Goal: Navigation & Orientation: Find specific page/section

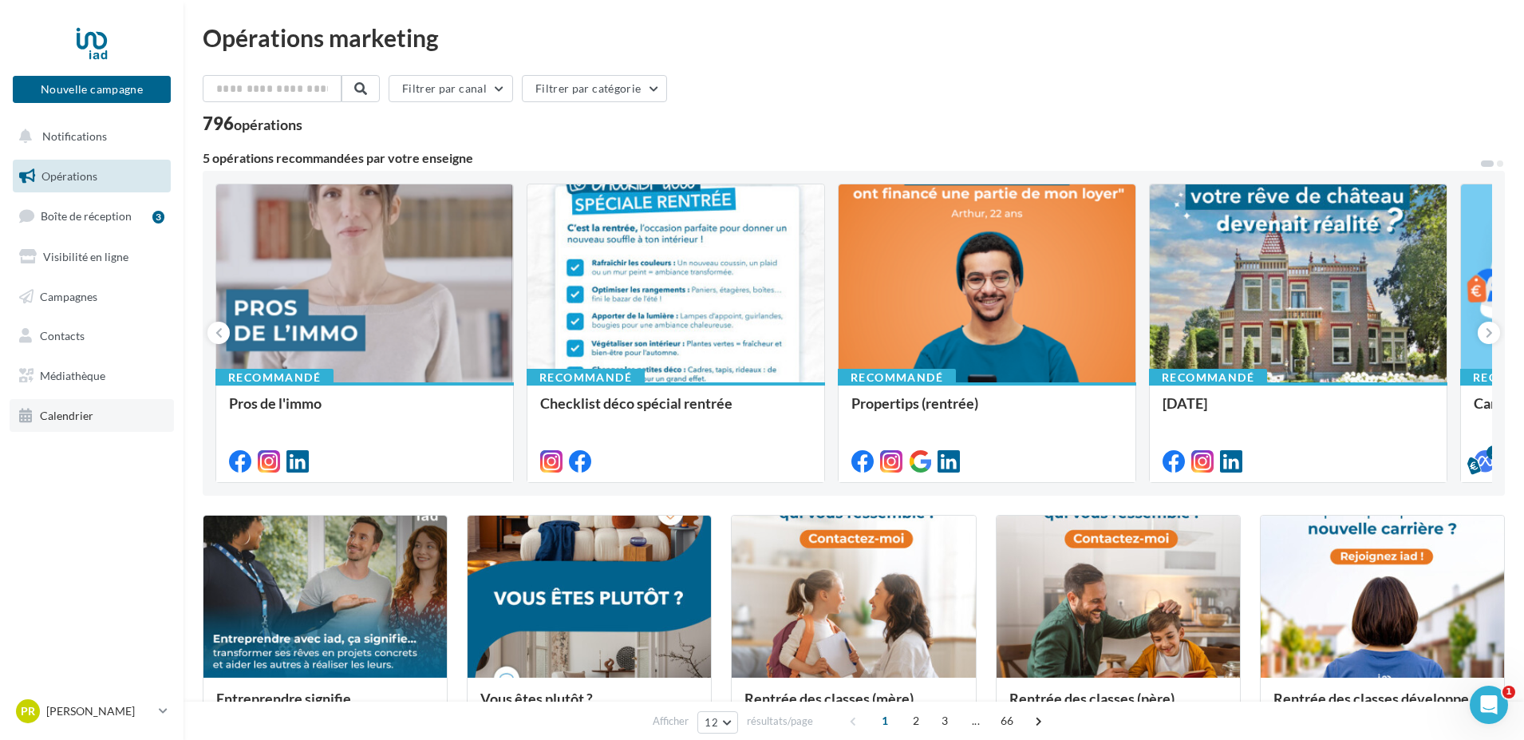
click at [75, 415] on span "Calendrier" at bounding box center [66, 416] width 53 height 14
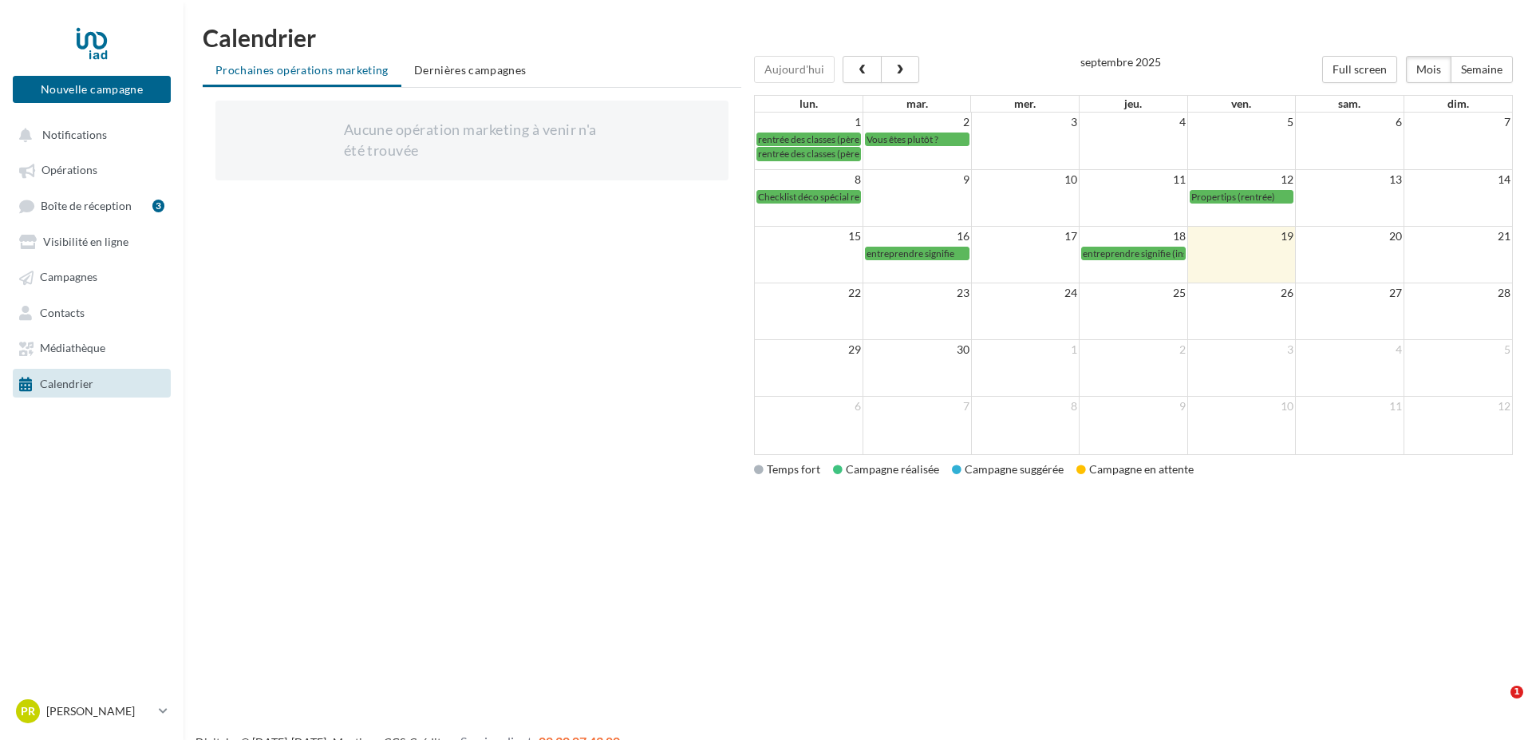
click at [53, 380] on span "Calendrier" at bounding box center [66, 384] width 53 height 14
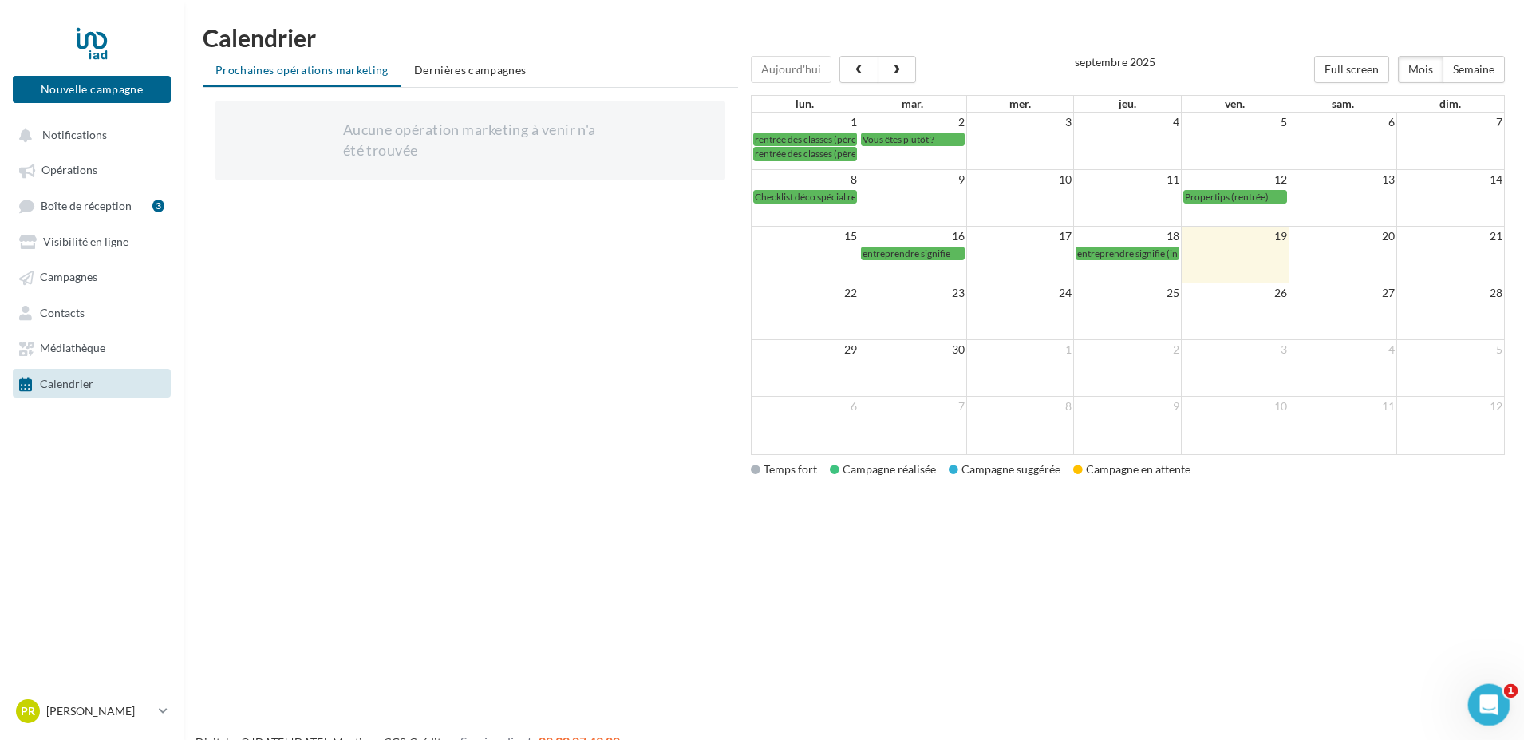
click at [1481, 702] on icon "Ouvrir le Messenger Intercom" at bounding box center [1487, 703] width 26 height 26
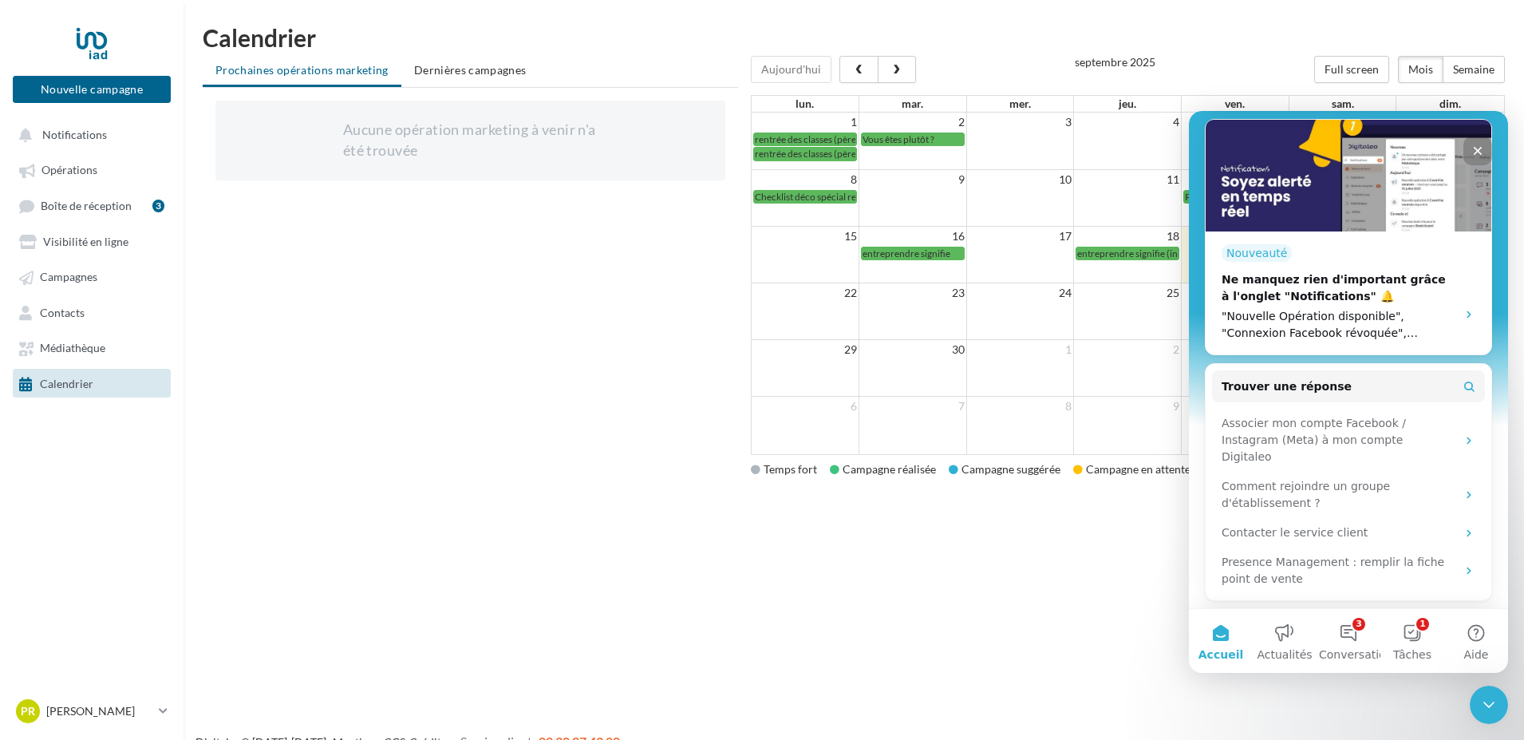
scroll to position [382, 0]
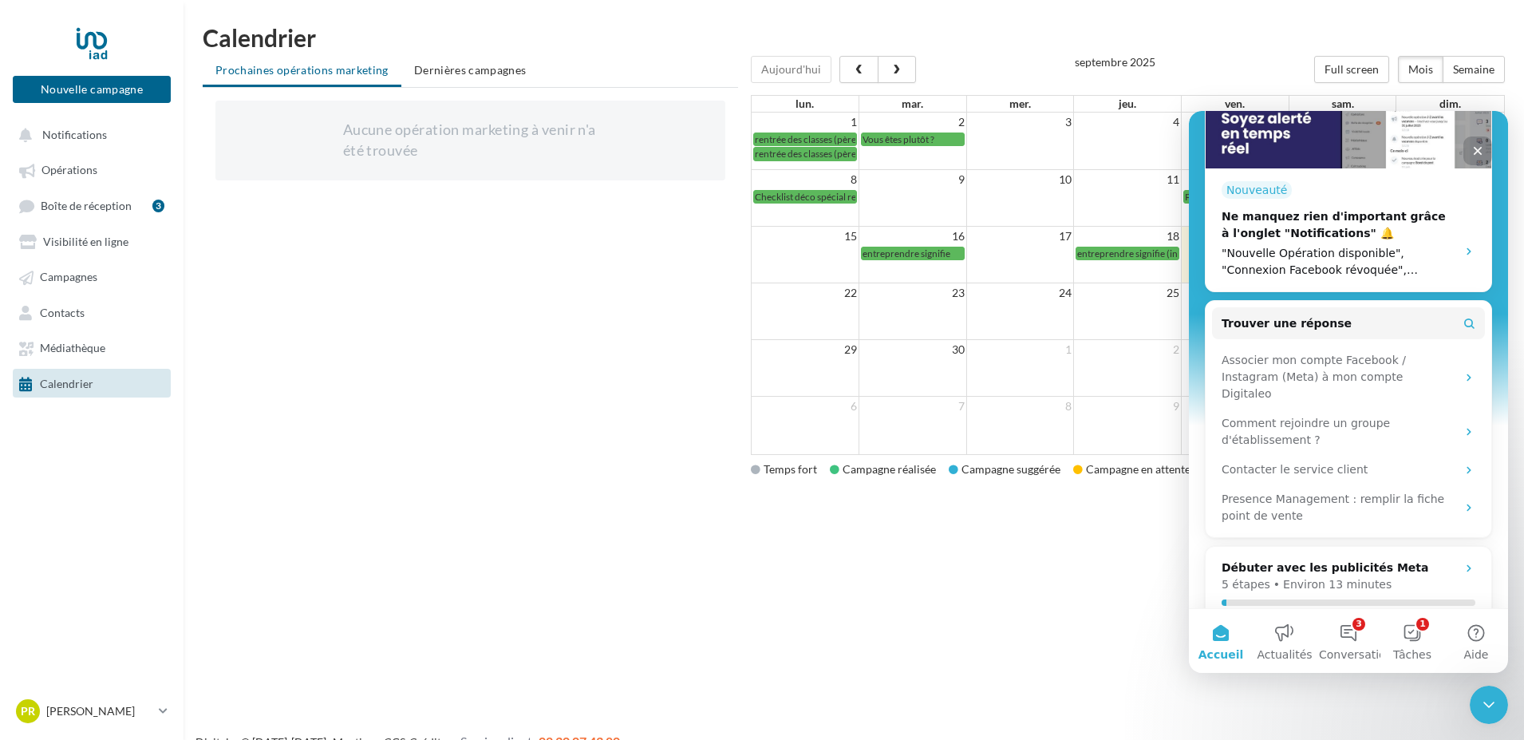
click at [1480, 152] on icon "Fermer" at bounding box center [1478, 151] width 9 height 9
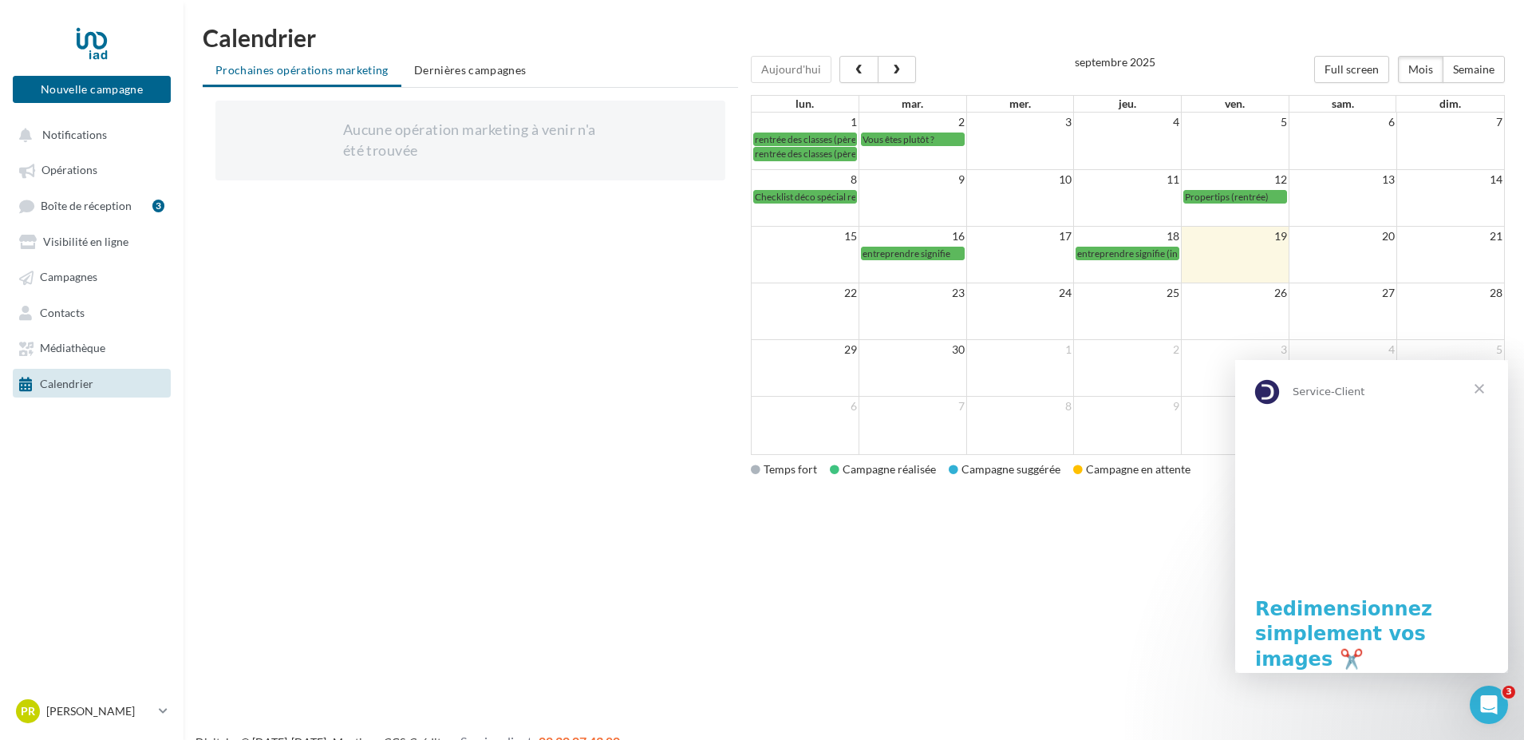
scroll to position [0, 0]
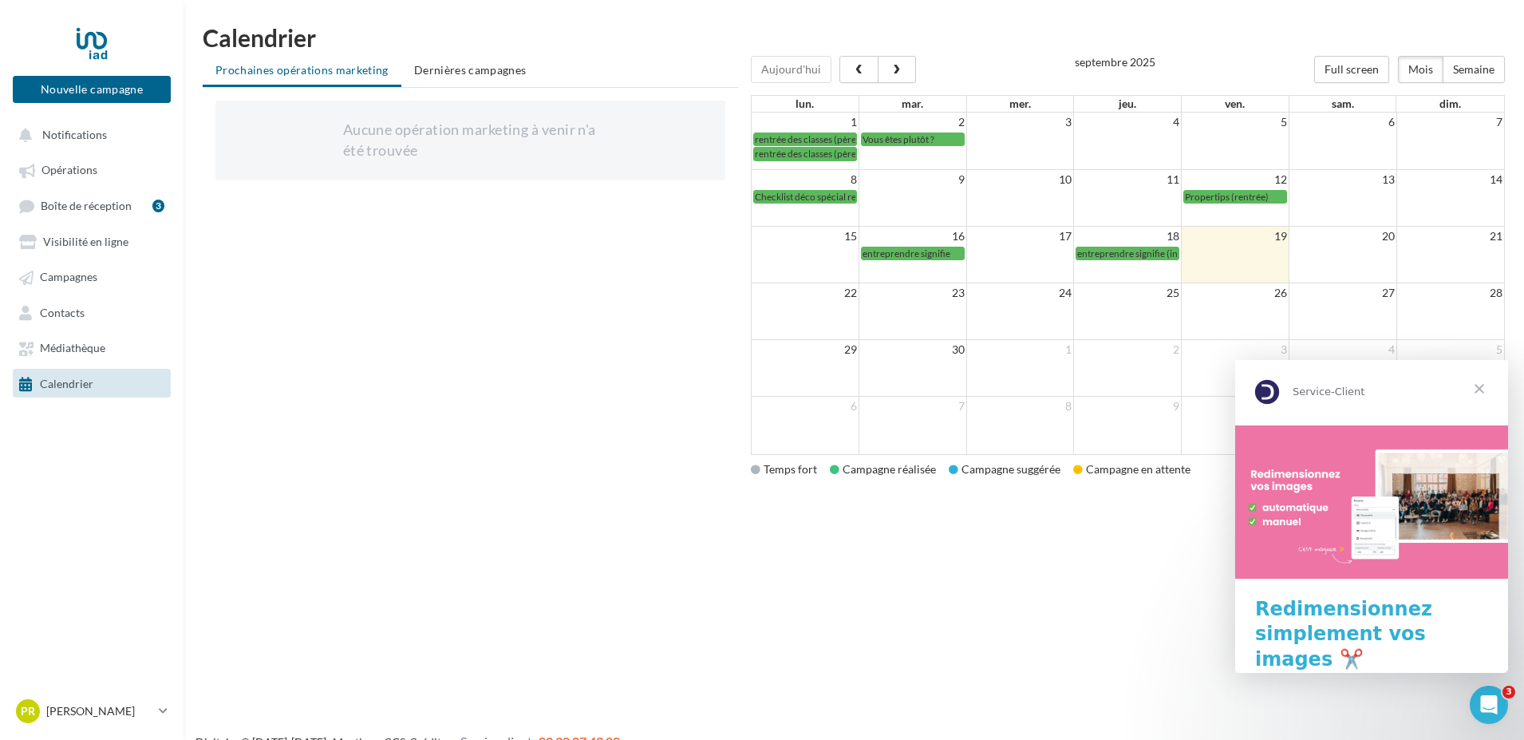
click at [1476, 386] on span "Fermer" at bounding box center [1479, 388] width 57 height 57
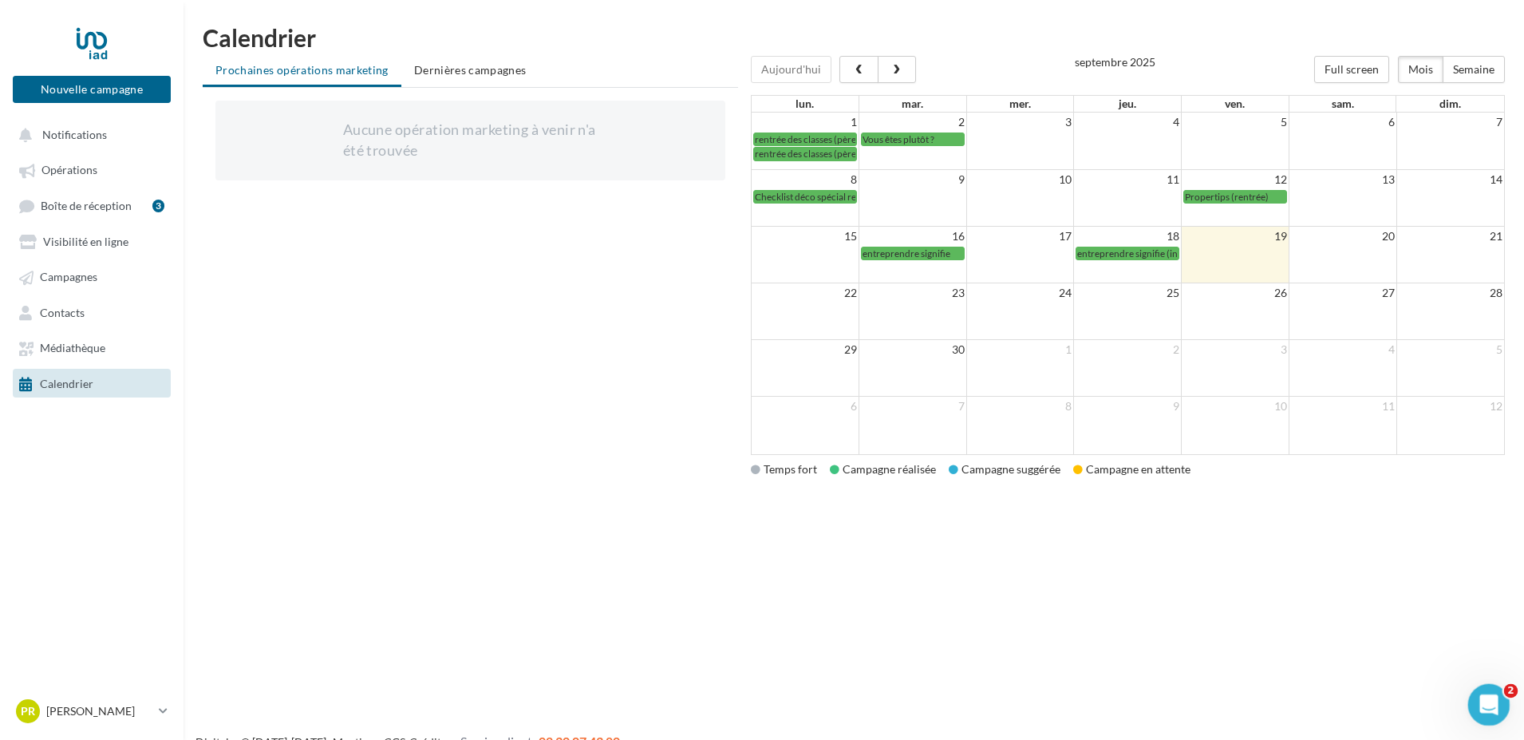
click at [1480, 702] on icon "Ouvrir le Messenger Intercom" at bounding box center [1487, 703] width 26 height 26
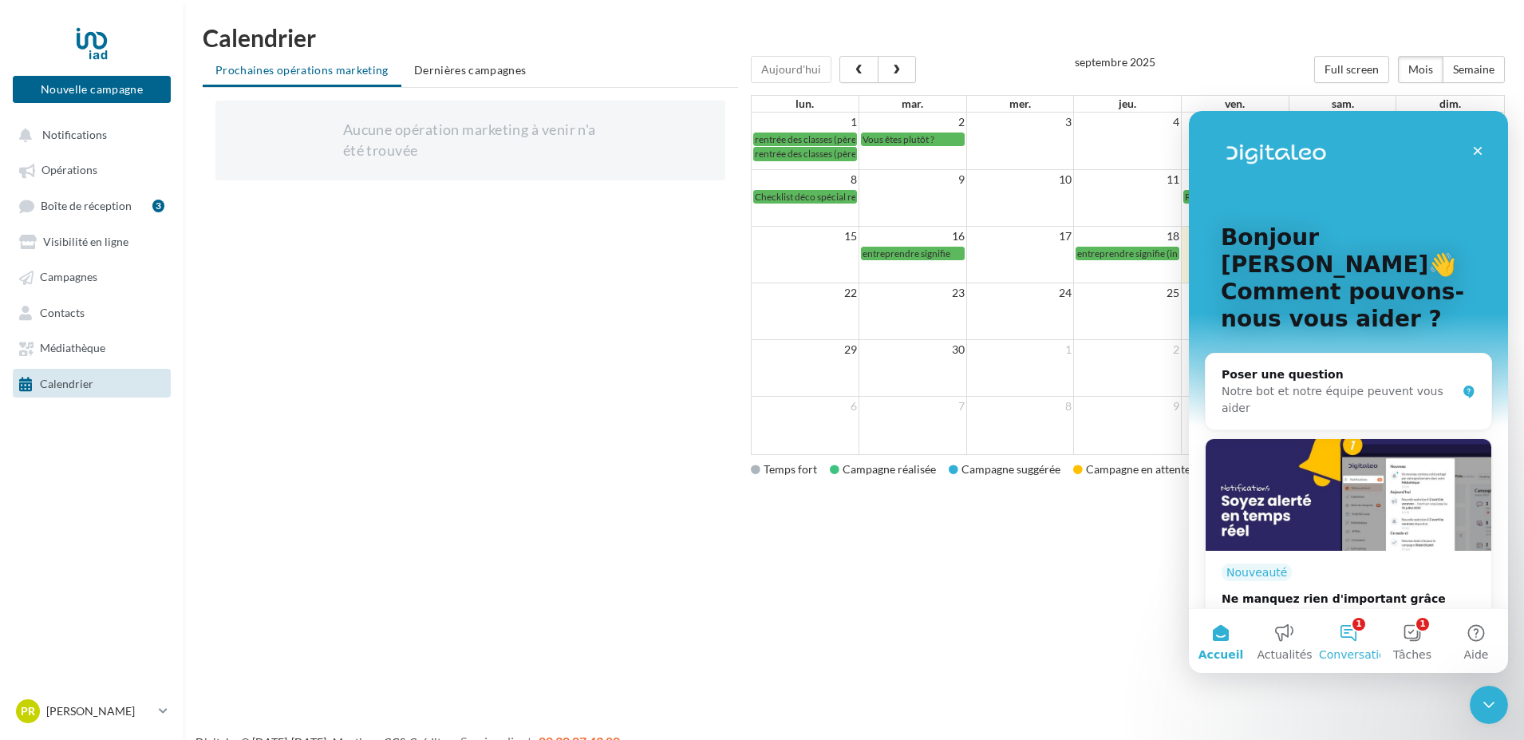
click at [1345, 630] on button "1 Conversations" at bounding box center [1349, 641] width 64 height 64
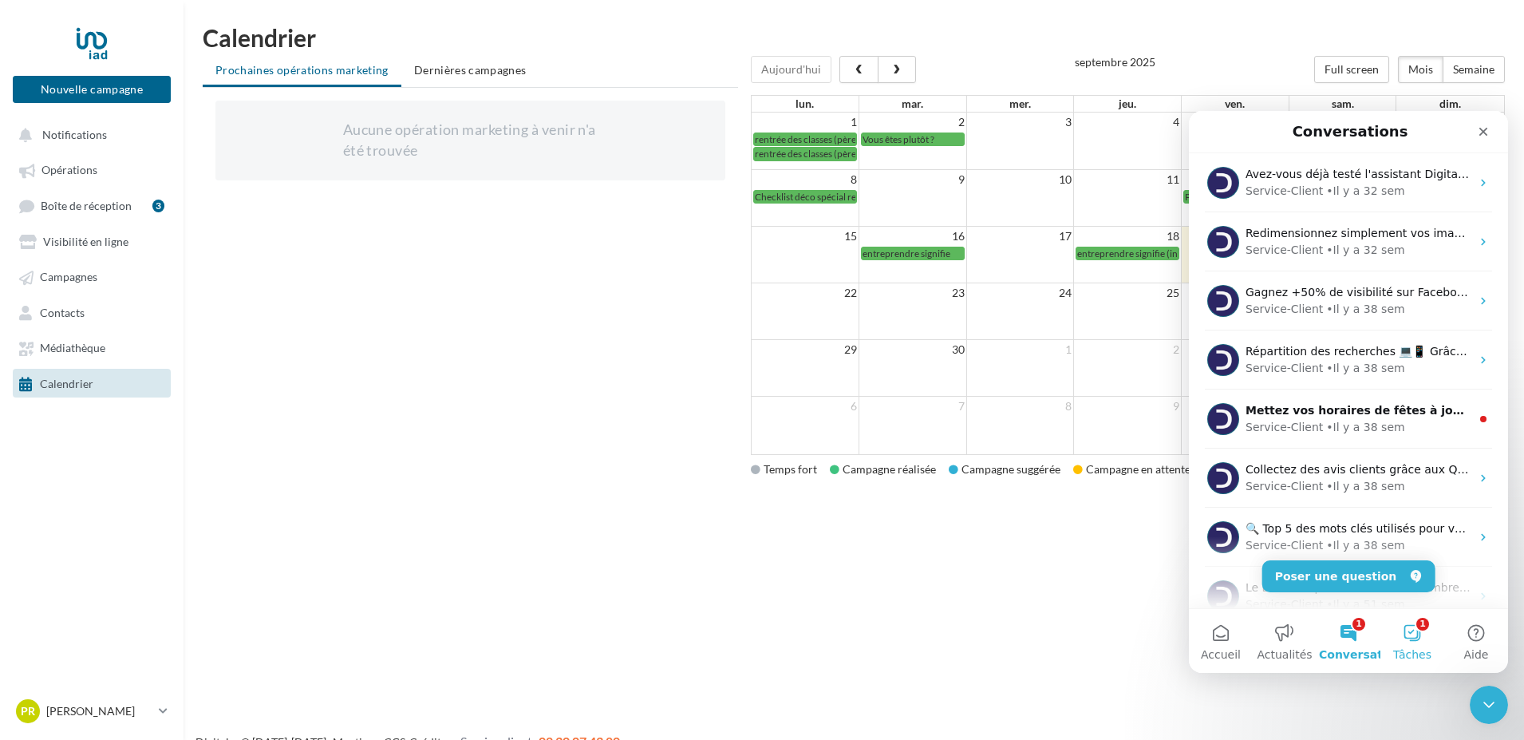
click at [1413, 626] on button "1 Tâches" at bounding box center [1413, 641] width 64 height 64
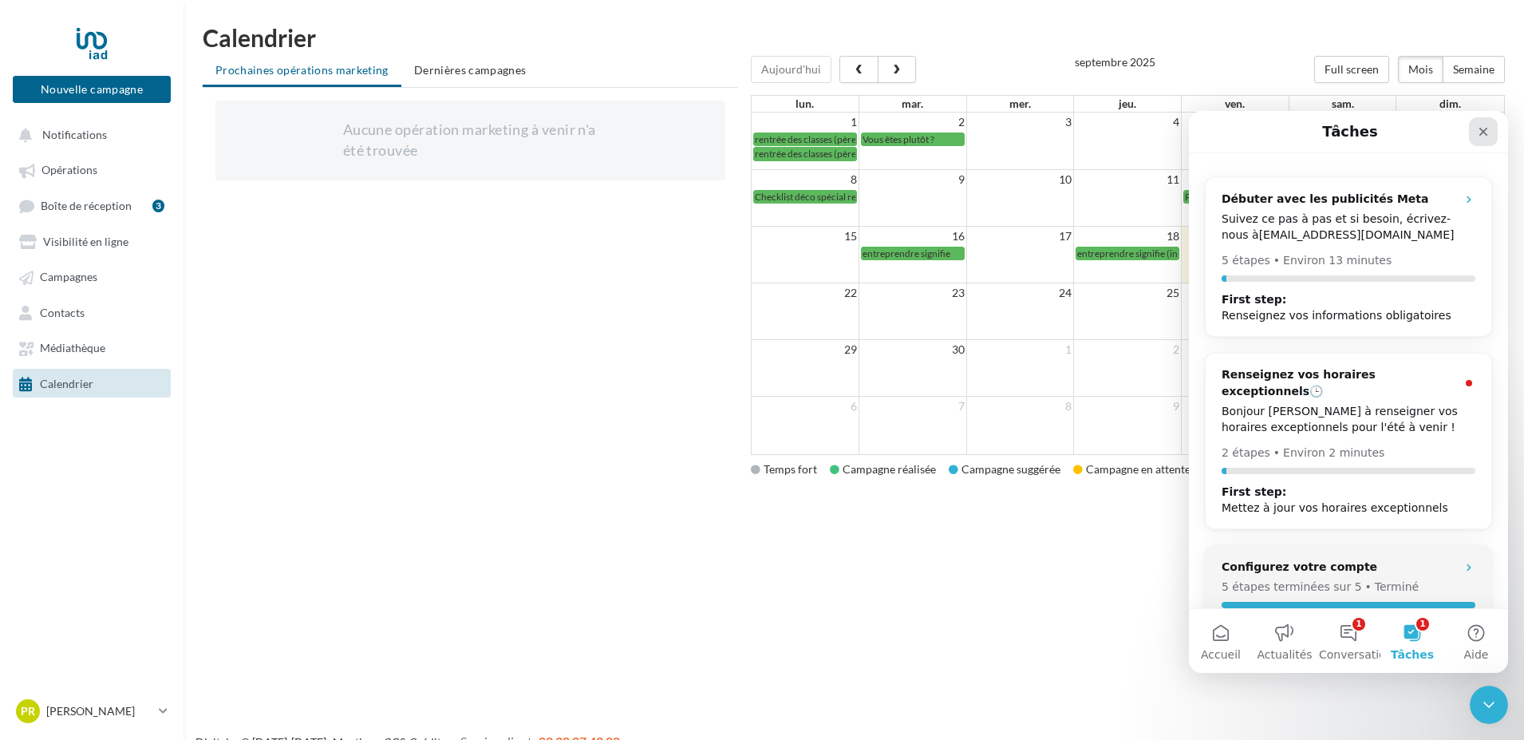
click at [1481, 132] on icon "Fermer" at bounding box center [1483, 131] width 13 height 13
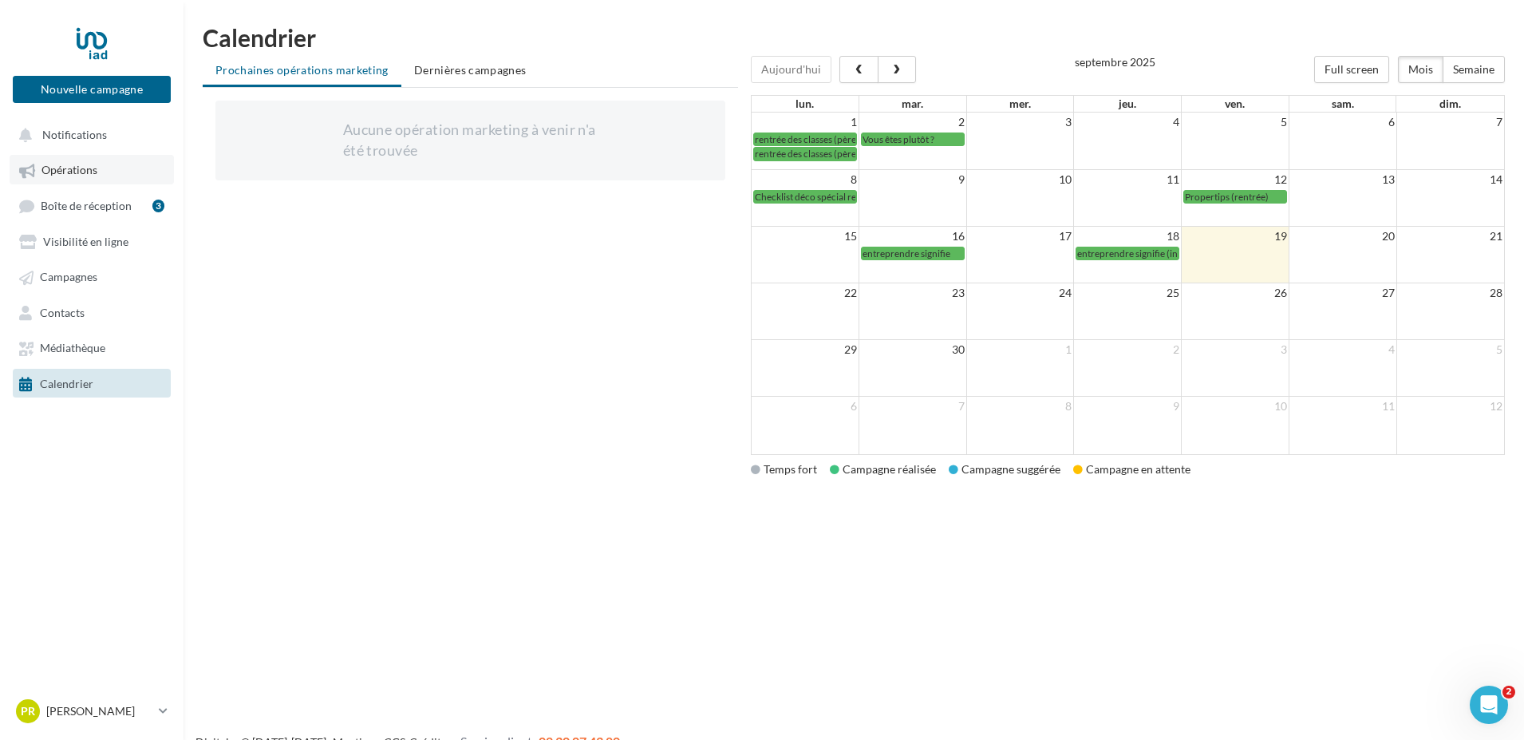
click at [100, 170] on link "Opérations" at bounding box center [92, 169] width 164 height 29
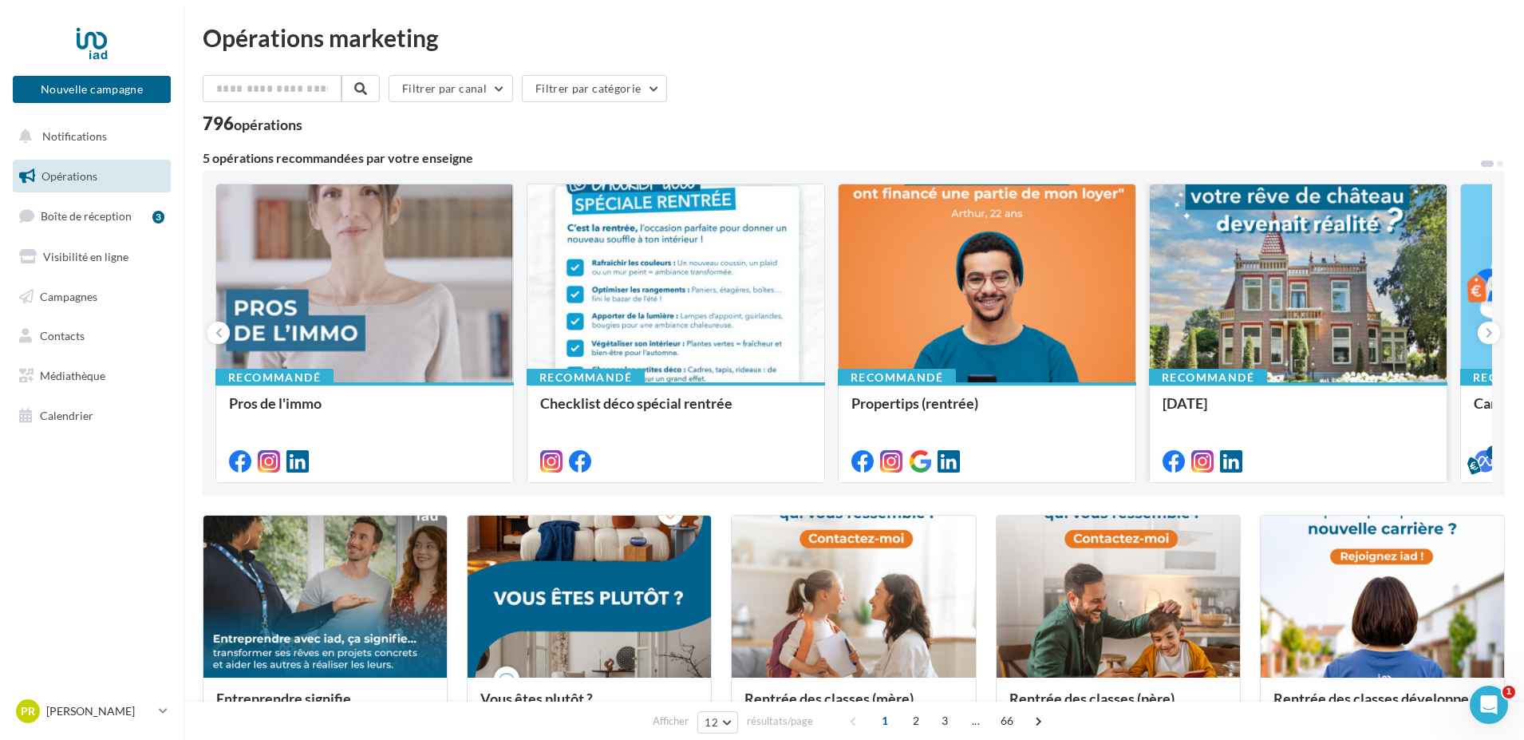
click at [1245, 321] on div at bounding box center [1298, 284] width 297 height 200
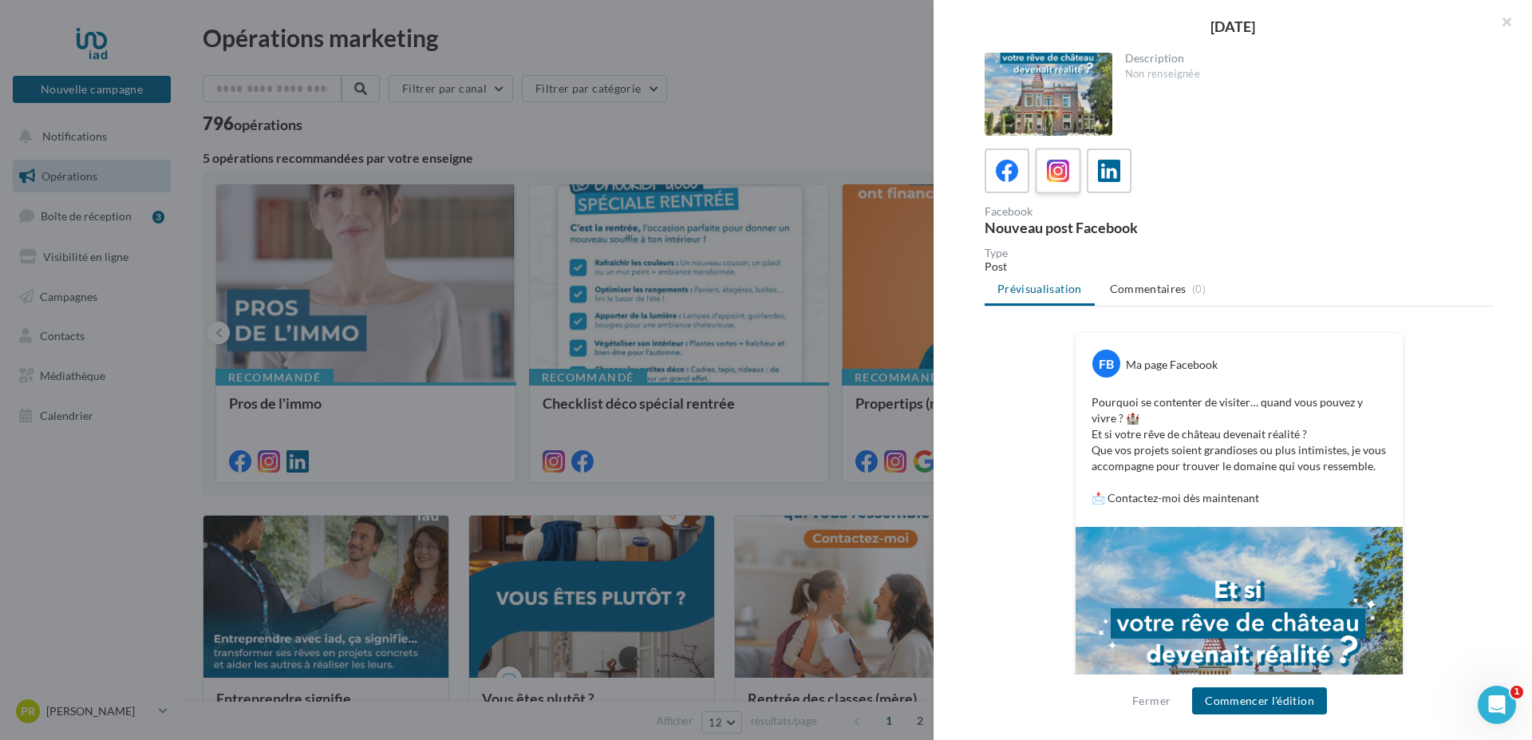
click at [1063, 185] on div at bounding box center [1059, 171] width 30 height 30
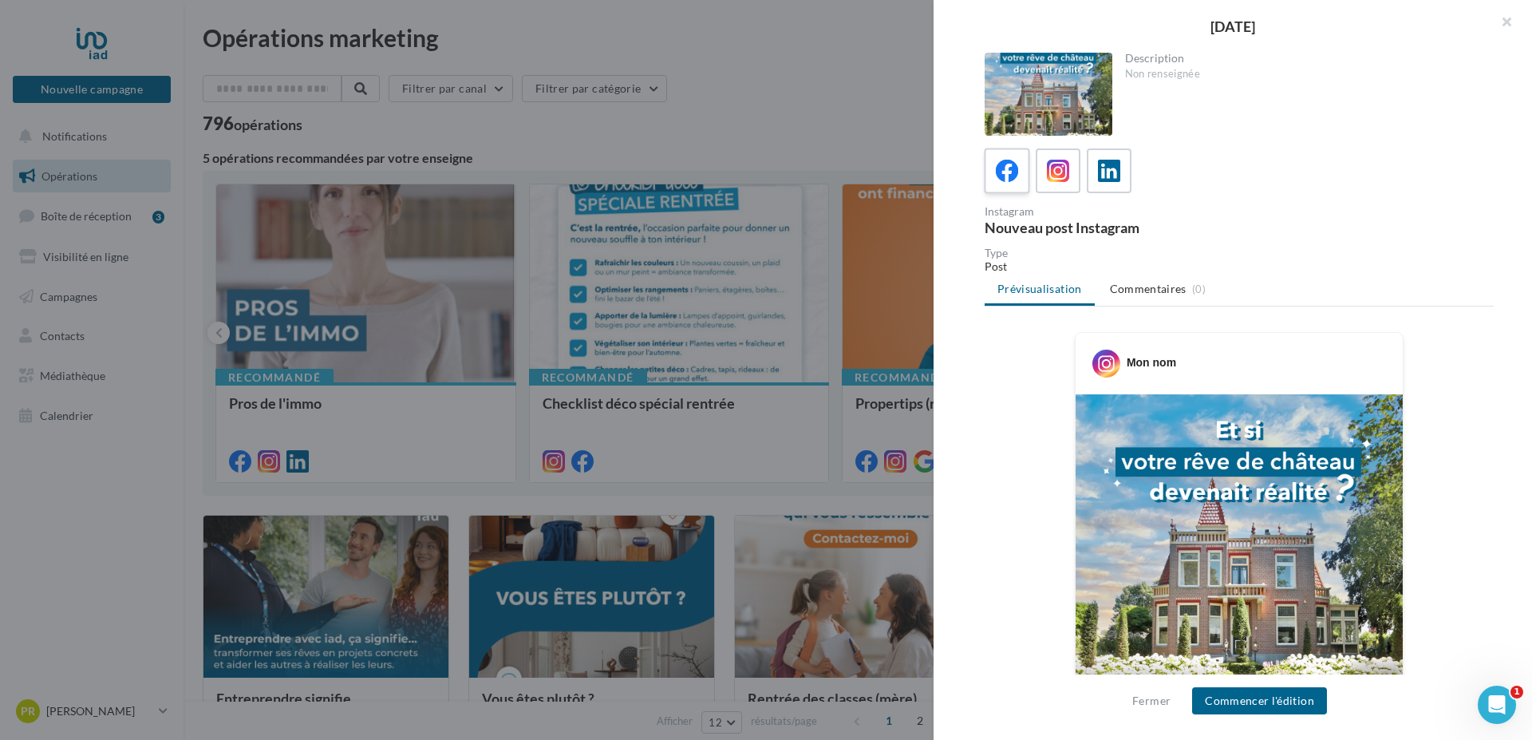
click at [1003, 173] on icon at bounding box center [1007, 171] width 23 height 23
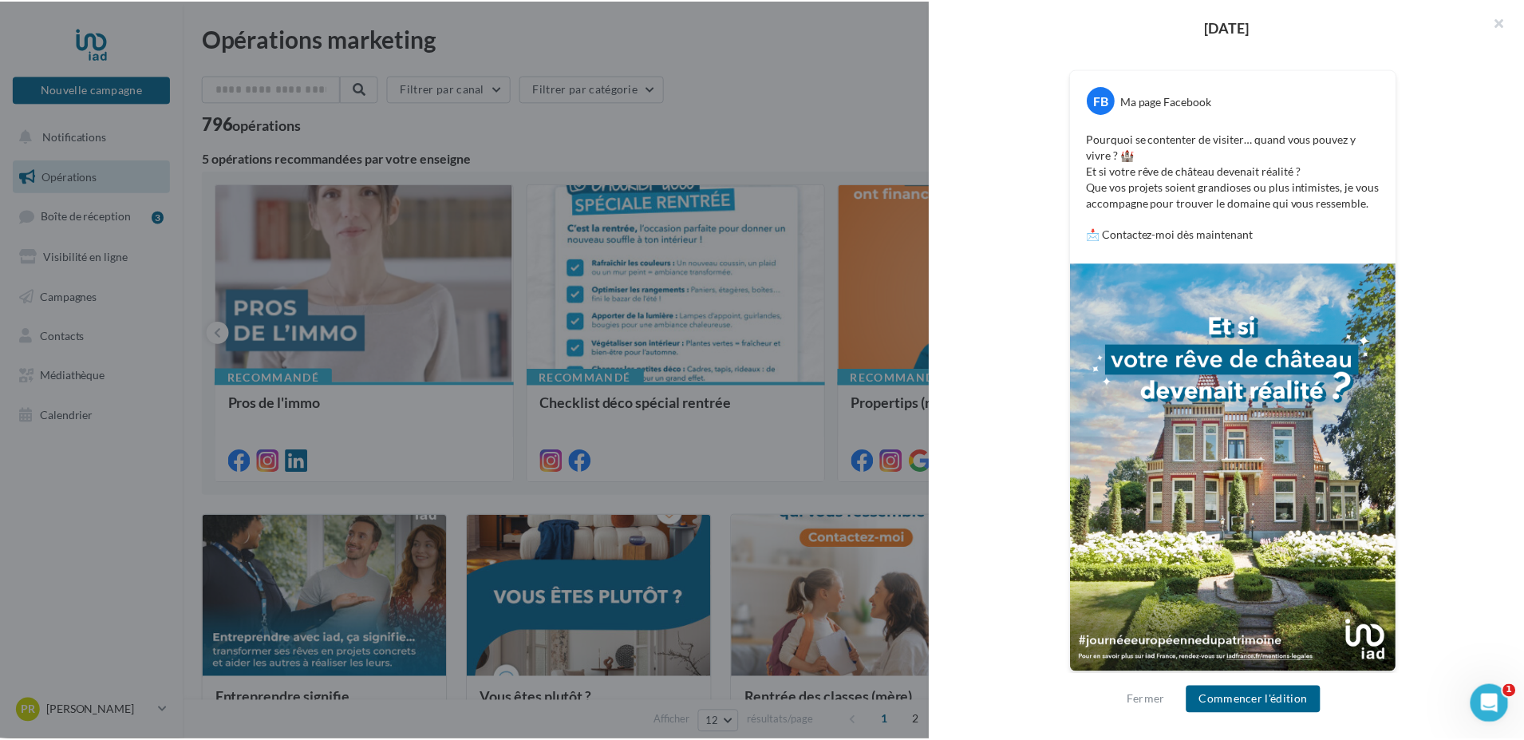
scroll to position [268, 0]
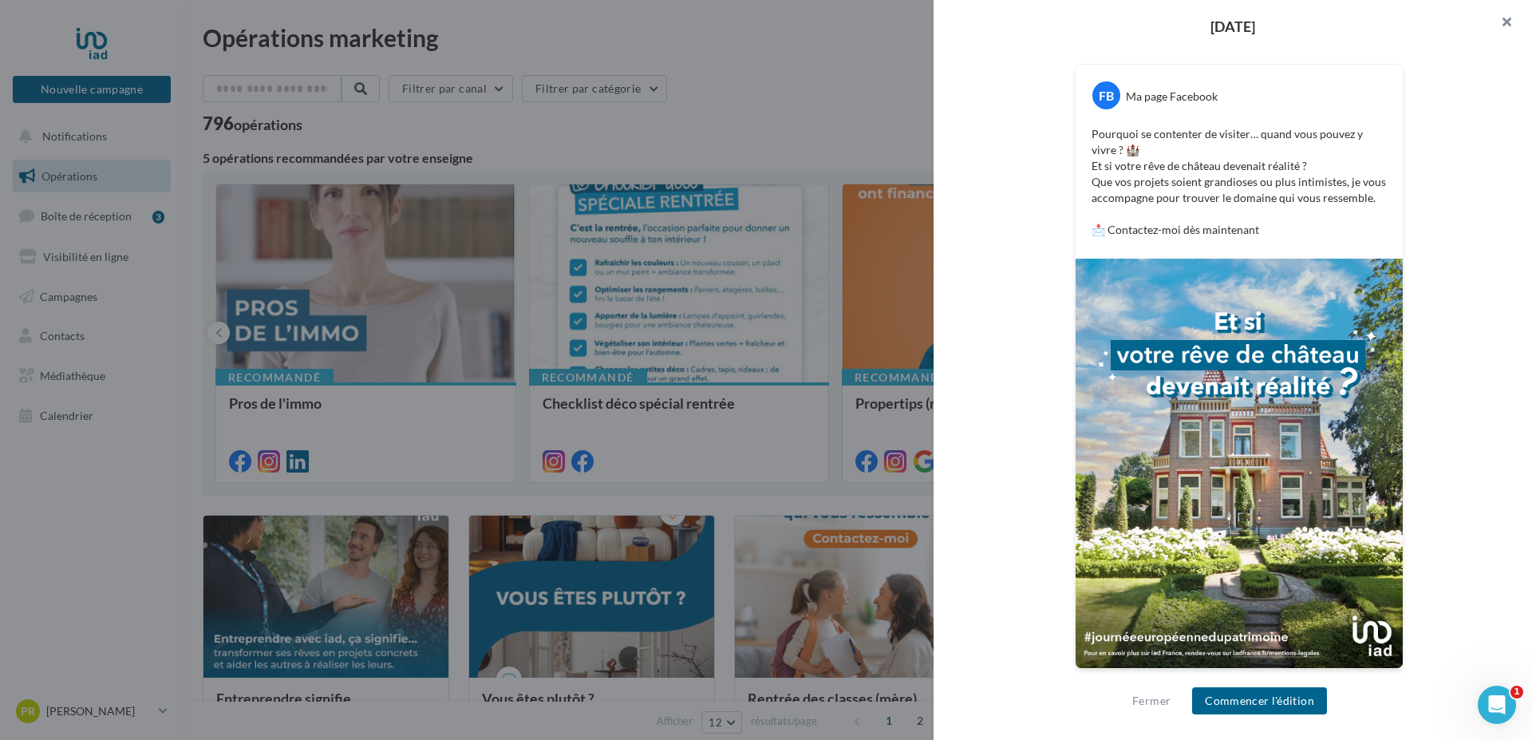
click at [1504, 26] on button "button" at bounding box center [1500, 24] width 64 height 48
